Goal: Task Accomplishment & Management: Manage account settings

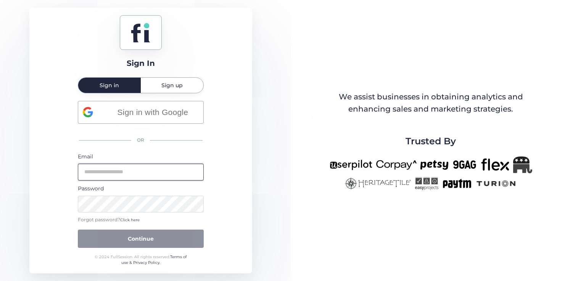
click at [130, 170] on input "email" at bounding box center [141, 172] width 126 height 17
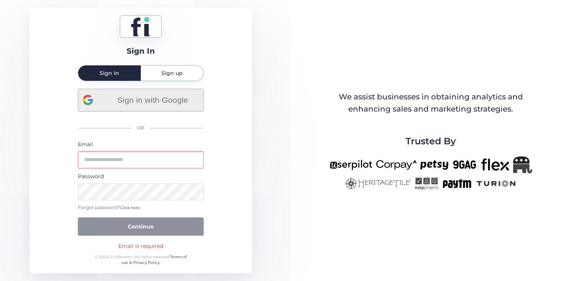
click at [155, 109] on div "Sign in with Google" at bounding box center [141, 100] width 116 height 22
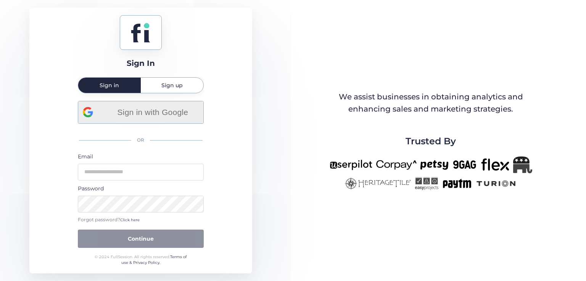
click at [160, 123] on div "Sign in with Google" at bounding box center [141, 112] width 116 height 22
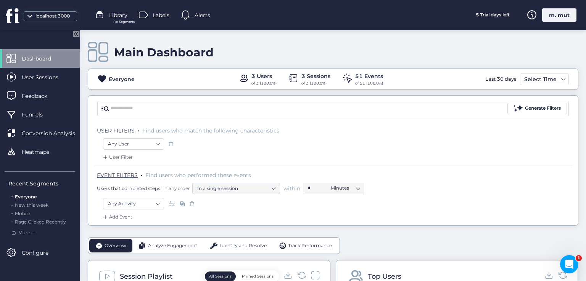
click at [567, 16] on div "m. mut" at bounding box center [559, 14] width 34 height 13
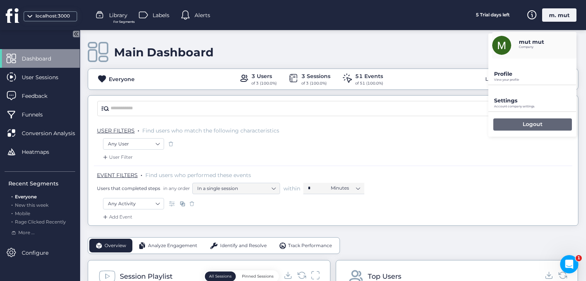
click at [509, 125] on div "Logout" at bounding box center [532, 125] width 79 height 12
